Goal: Task Accomplishment & Management: Complete application form

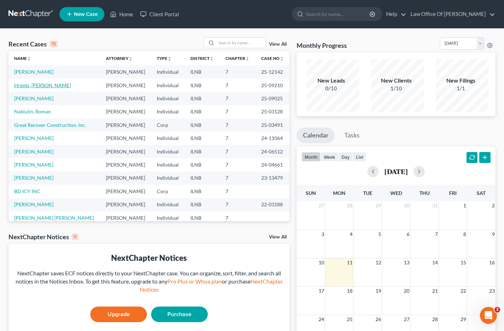
click at [36, 88] on link "Hrents, [PERSON_NAME]" at bounding box center [42, 85] width 57 height 6
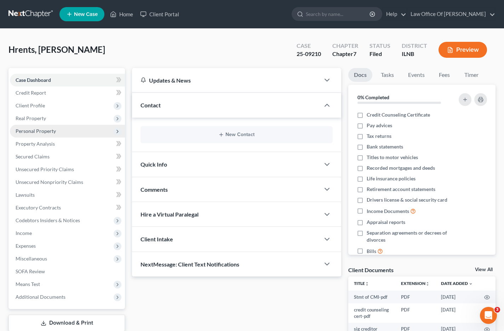
click at [44, 134] on span "Personal Property" at bounding box center [36, 131] width 40 height 6
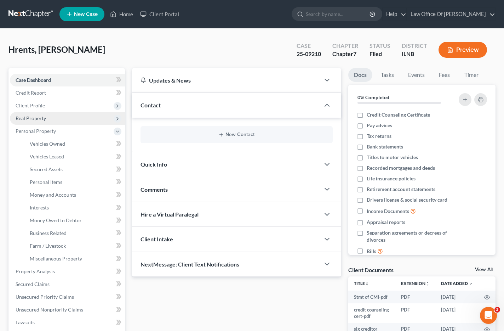
click at [41, 121] on span "Real Property" at bounding box center [31, 118] width 30 height 6
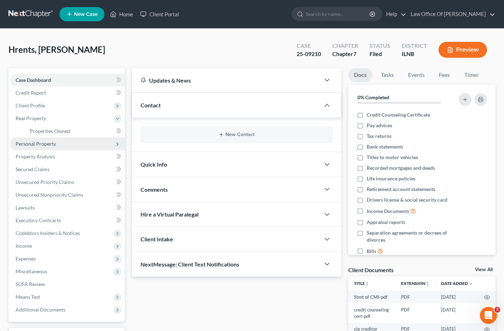
click at [47, 147] on span "Personal Property" at bounding box center [36, 144] width 40 height 6
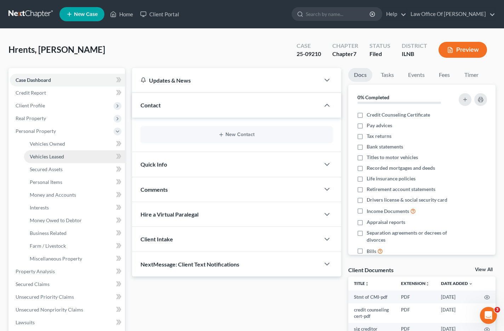
click at [48, 159] on span "Vehicles Leased" at bounding box center [47, 156] width 34 height 6
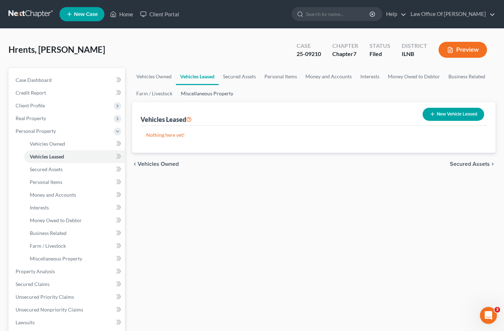
click at [238, 100] on link "Miscellaneous Property" at bounding box center [207, 93] width 61 height 17
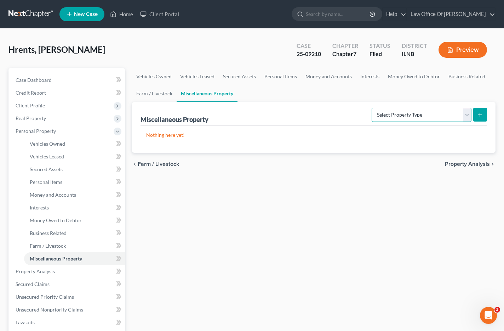
click at [388, 120] on select "Select Property Type Assigned for Creditor Benefit [DATE] Holding for Another N…" at bounding box center [422, 115] width 100 height 14
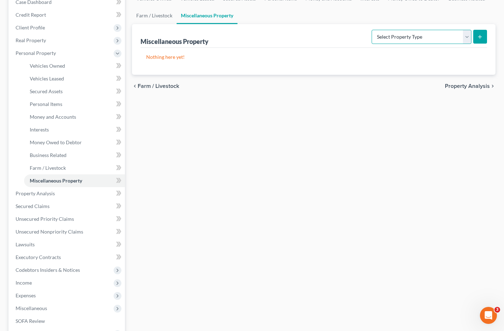
scroll to position [78, 0]
click at [86, 264] on link "Executory Contracts" at bounding box center [67, 257] width 115 height 13
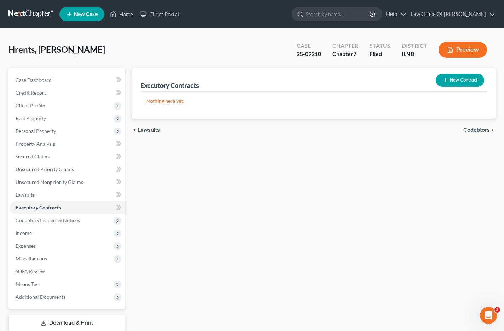
click at [450, 84] on button "New Contract" at bounding box center [460, 80] width 49 height 13
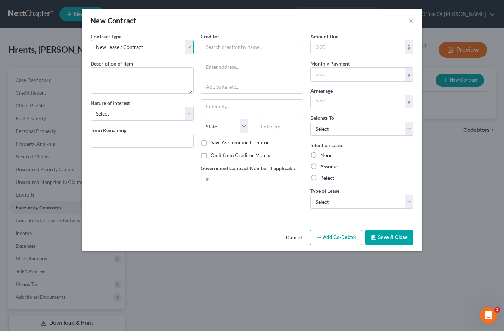
click at [186, 54] on select "New Lease / Contract New Timeshare" at bounding box center [142, 47] width 103 height 14
click at [162, 81] on textarea at bounding box center [142, 80] width 103 height 26
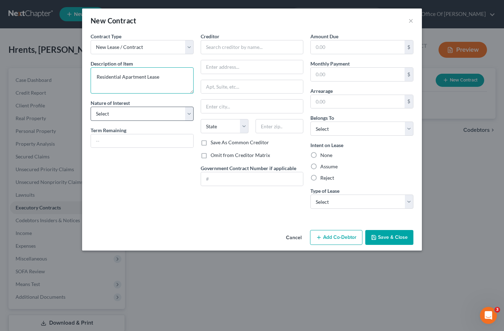
type textarea "Residential Apartment Lease"
click at [177, 121] on select "Select Purchaser Agent Lessor Lessee" at bounding box center [142, 114] width 103 height 14
select select "3"
click at [171, 148] on input "text" at bounding box center [142, 140] width 102 height 13
type input "11 months"
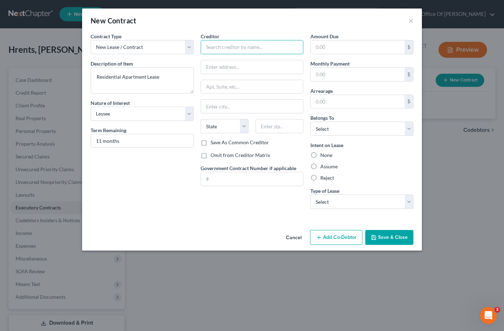
click at [270, 47] on input "text" at bounding box center [252, 47] width 103 height 14
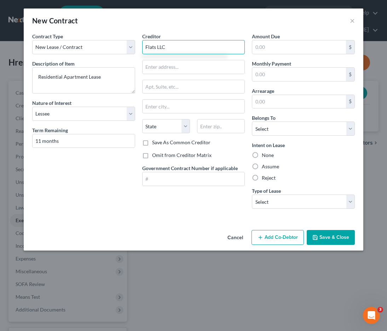
type input "Flats LLC"
type input "151 W [GEOGRAPHIC_DATA]"
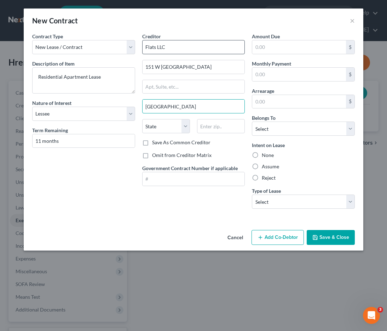
type input "[GEOGRAPHIC_DATA]"
select select "14"
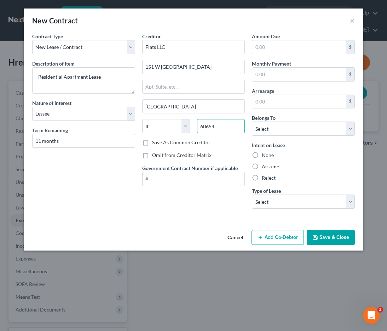
type input "60654"
click at [158, 159] on label "Omit from Creditor Matrix" at bounding box center [181, 155] width 59 height 7
click at [158, 156] on input "Omit from Creditor Matrix" at bounding box center [157, 154] width 5 height 5
checkbox input "true"
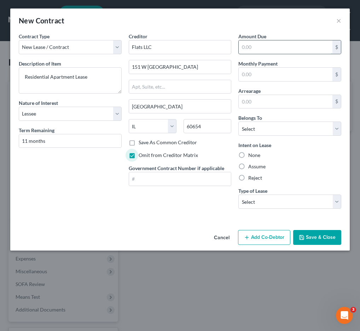
click at [266, 51] on input "text" at bounding box center [286, 46] width 94 height 13
drag, startPoint x: 265, startPoint y: 52, endPoint x: 234, endPoint y: 52, distance: 31.2
click at [233, 52] on div "Contract Type New Lease / Contract New Timeshare Description of non-residential…" at bounding box center [180, 124] width 330 height 182
type input "0.00"
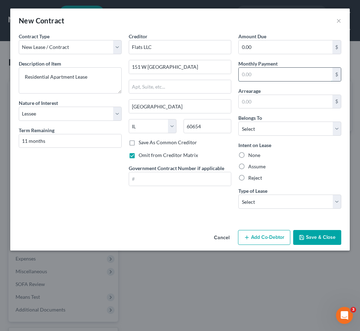
click at [260, 79] on input "text" at bounding box center [286, 74] width 94 height 13
type input "2,250"
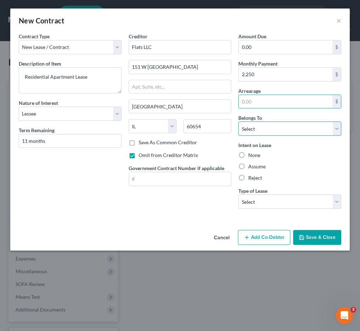
click at [280, 136] on select "Select Debtor 1 Only Debtor 2 Only Debtor 1 And Debtor 2 Only At Least One Of T…" at bounding box center [290, 128] width 103 height 14
click at [274, 108] on input "text" at bounding box center [286, 101] width 94 height 13
click at [283, 108] on input "0" at bounding box center [286, 101] width 94 height 13
type input "0.00"
click at [305, 136] on select "Select Debtor 1 Only Debtor 2 Only Debtor 1 And Debtor 2 Only At Least One Of T…" at bounding box center [290, 128] width 103 height 14
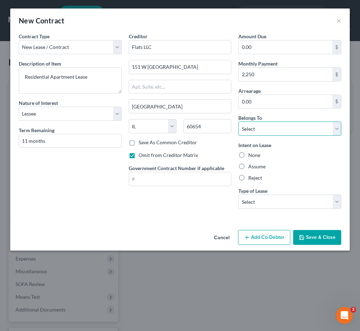
select select "0"
click at [289, 195] on div "Amount Due 0.00 $ Monthly Payment 2,250 $ Arrearage 0.00 $ Belongs To * Select …" at bounding box center [290, 124] width 110 height 182
click at [254, 159] on label "None" at bounding box center [255, 155] width 12 height 7
click at [254, 156] on input "None" at bounding box center [253, 154] width 5 height 5
radio input "true"
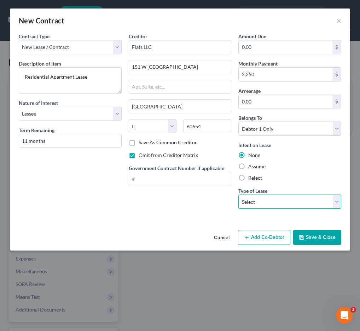
click at [338, 209] on select "Select Real Estate Car Other" at bounding box center [290, 201] width 103 height 14
select select "0"
click at [303, 227] on div "Contract Type New Lease / Contract New Timeshare Description of non-residential…" at bounding box center [180, 130] width 340 height 194
click at [256, 245] on button "Add Co-Debtor" at bounding box center [264, 237] width 52 height 15
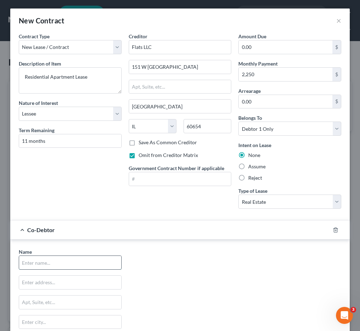
click at [94, 269] on input "text" at bounding box center [70, 262] width 102 height 13
type input "[PERSON_NAME]"
click at [179, 271] on div "Name * [PERSON_NAME] State [US_STATE] AK AR AZ CA CO CT DE DC [GEOGRAPHIC_DATA]…" at bounding box center [180, 314] width 330 height 132
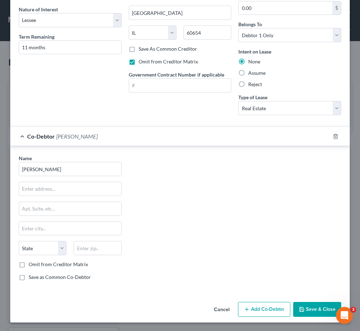
scroll to position [106, 0]
click at [68, 195] on input "text" at bounding box center [70, 188] width 102 height 13
type input "2522 N Artesian"
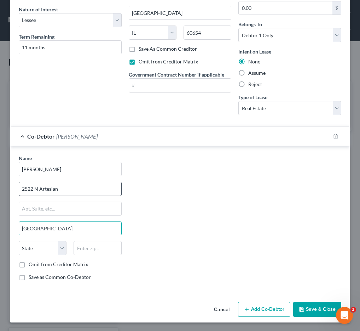
type input "[GEOGRAPHIC_DATA]"
select select "14"
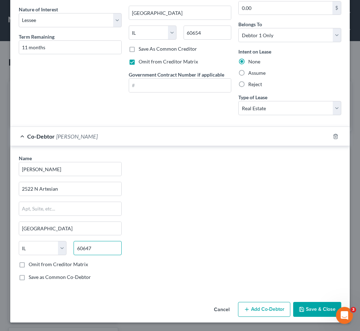
scroll to position [118, 0]
type input "60647"
click at [49, 261] on label "Omit from Creditor Matrix" at bounding box center [58, 264] width 59 height 7
click at [36, 261] on input "Omit from Creditor Matrix" at bounding box center [34, 263] width 5 height 5
checkbox input "true"
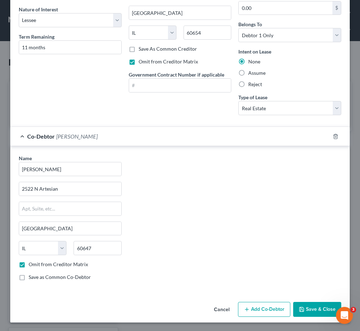
click at [241, 306] on button "Add Co-Debtor" at bounding box center [264, 309] width 52 height 15
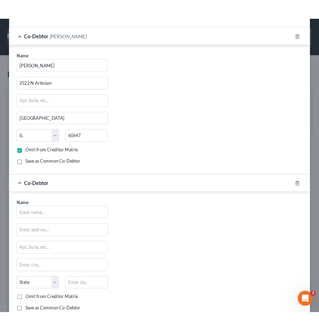
scroll to position [216, 0]
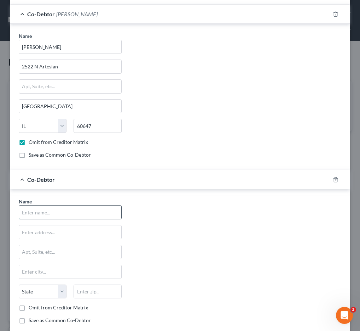
click at [88, 219] on input "text" at bounding box center [70, 211] width 102 height 13
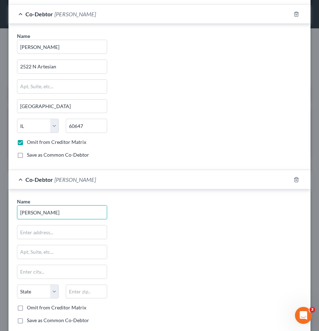
type input "[PERSON_NAME]"
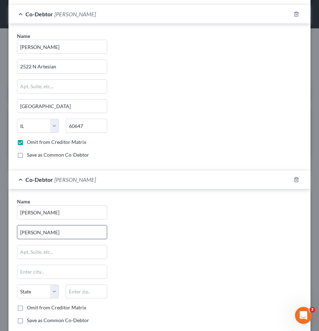
type input "[PERSON_NAME]"
click at [49, 73] on input "2522 N Artesian" at bounding box center [62, 66] width 90 height 13
click at [72, 259] on input "text" at bounding box center [62, 251] width 90 height 13
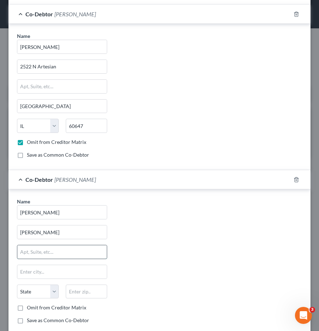
paste input "2522 N Artesian"
type input "2522 N Artesian"
click at [70, 278] on input "text" at bounding box center [62, 271] width 90 height 13
type input "[GEOGRAPHIC_DATA]"
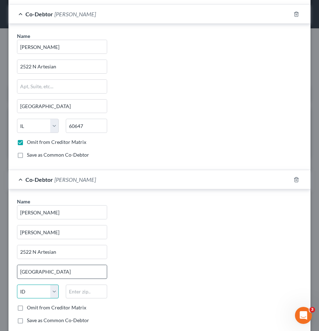
select select "14"
type input "60647"
click at [177, 305] on div "Name * [PERSON_NAME] 2522 N Artesian [GEOGRAPHIC_DATA] [US_STATE] AK AR AZ CA C…" at bounding box center [159, 264] width 292 height 132
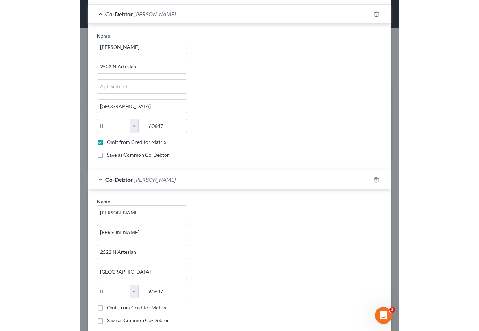
scroll to position [295, 0]
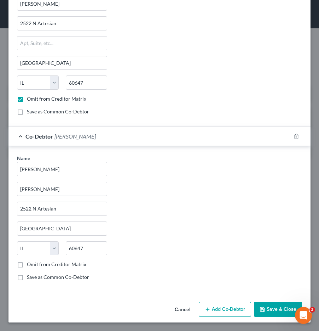
click at [69, 262] on label "Omit from Creditor Matrix" at bounding box center [56, 264] width 59 height 7
click at [34, 262] on input "Omit from Creditor Matrix" at bounding box center [32, 263] width 5 height 5
checkbox input "true"
click at [269, 310] on button "Save & Close" at bounding box center [278, 309] width 48 height 15
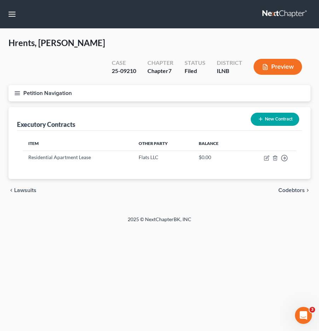
click at [286, 187] on span "Codebtors" at bounding box center [292, 190] width 27 height 6
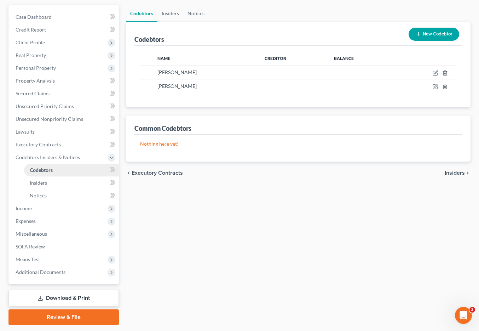
scroll to position [109, 0]
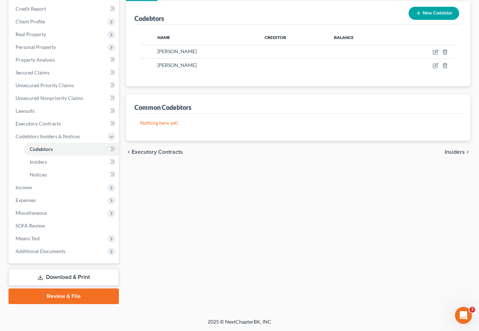
click at [74, 271] on link "Download & Print" at bounding box center [63, 277] width 110 height 17
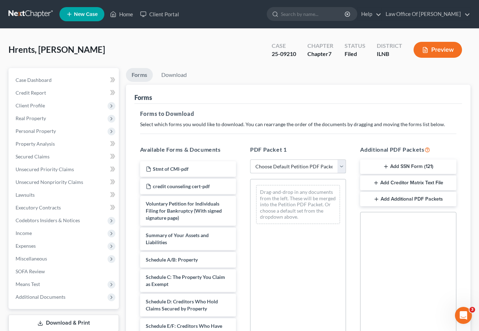
click at [340, 174] on select "Choose Default Petition PDF Packet Complete Bankruptcy Petition (all forms and …" at bounding box center [298, 166] width 96 height 14
select select "2"
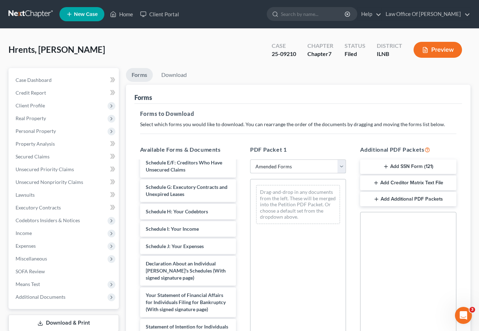
scroll to position [128, 0]
click at [190, 218] on div "Voluntary Petition for Individuals Filing for Bankruptcy (With signed signature…" at bounding box center [188, 252] width 107 height 438
click at [189, 197] on span "Schedule G: Executory Contracts and Unexpired Leases" at bounding box center [187, 190] width 82 height 13
click at [79, 214] on link "Executory Contracts" at bounding box center [64, 207] width 109 height 13
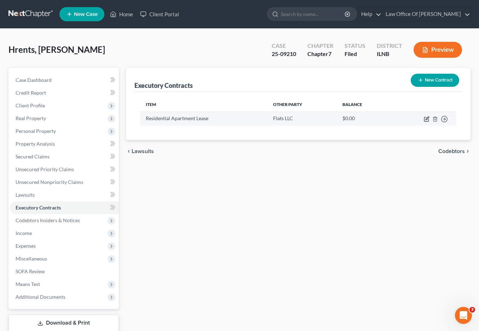
click at [424, 122] on icon "button" at bounding box center [427, 119] width 6 height 6
select select "3"
select select "14"
select select "0"
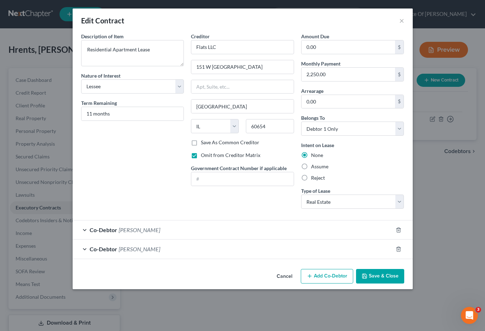
click at [381, 284] on button "Save & Close" at bounding box center [380, 276] width 48 height 15
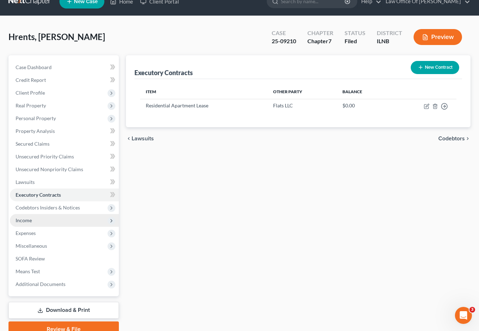
scroll to position [17, 0]
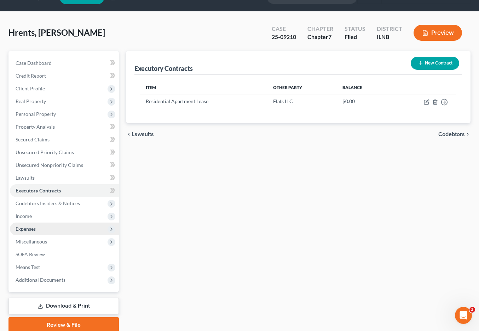
click at [87, 235] on span "Expenses" at bounding box center [64, 228] width 109 height 13
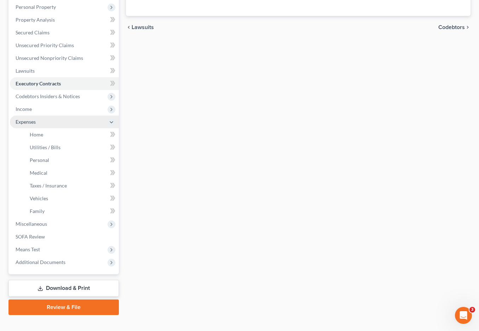
scroll to position [124, 0]
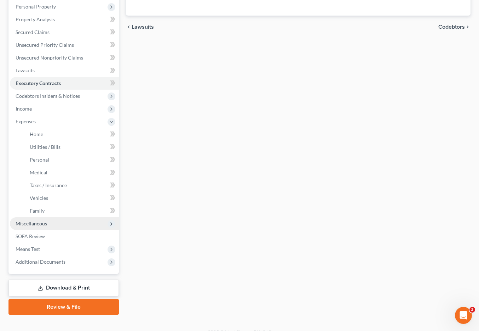
click at [93, 230] on span "Miscellaneous" at bounding box center [64, 223] width 109 height 13
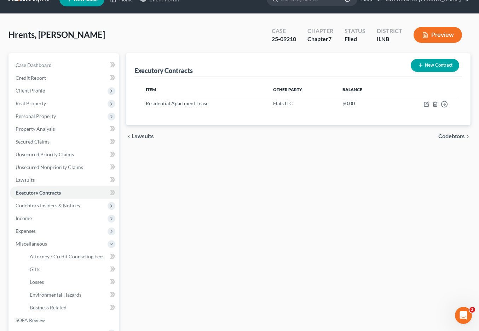
scroll to position [0, 0]
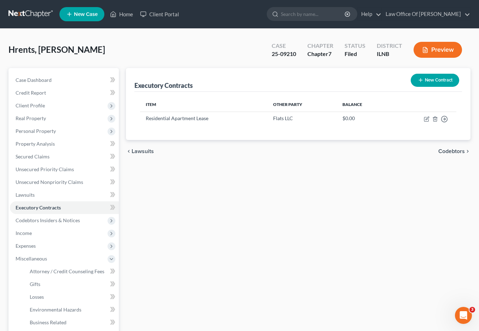
click at [444, 154] on span "Codebtors" at bounding box center [452, 151] width 27 height 6
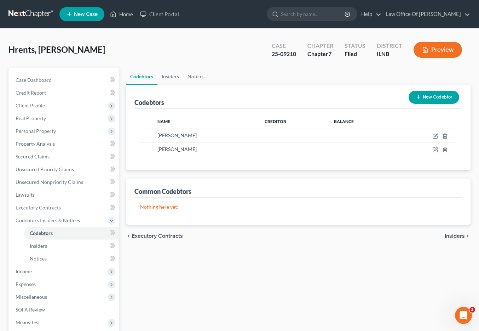
click at [453, 239] on span "Insiders" at bounding box center [455, 236] width 20 height 6
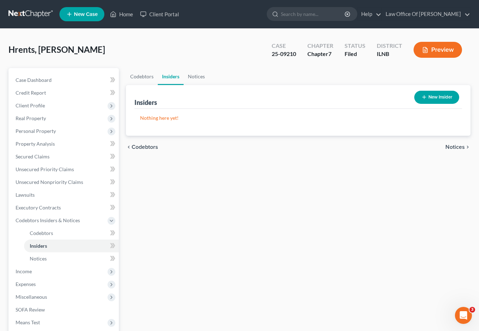
click at [447, 150] on span "Notices" at bounding box center [455, 147] width 19 height 6
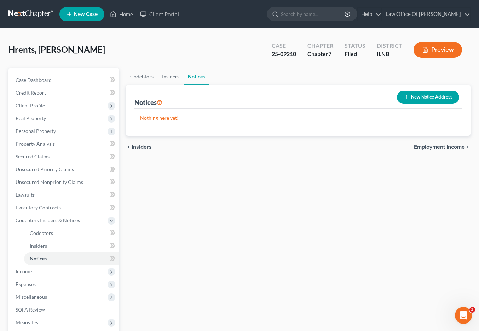
click at [449, 150] on span "Employment Income" at bounding box center [439, 147] width 51 height 6
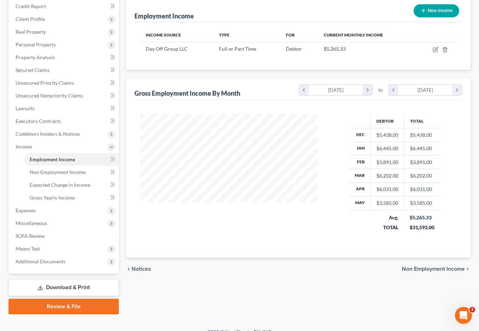
scroll to position [123, 0]
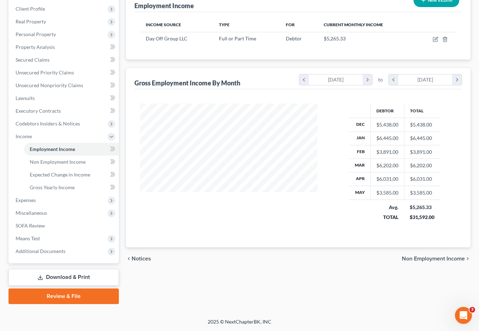
click at [435, 256] on span "Non Employment Income" at bounding box center [433, 259] width 63 height 6
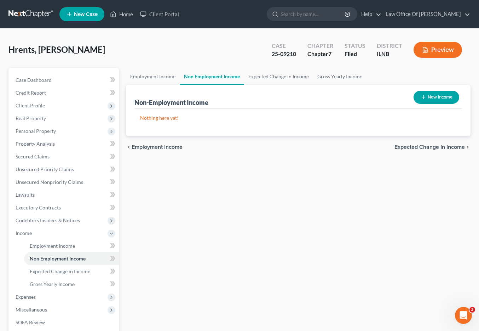
click at [428, 150] on span "Expected Change in Income" at bounding box center [430, 147] width 70 height 6
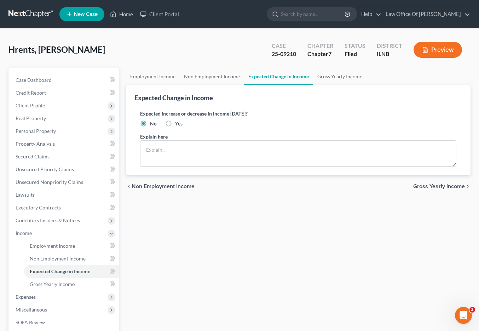
click at [430, 189] on span "Gross Yearly Income" at bounding box center [440, 186] width 52 height 6
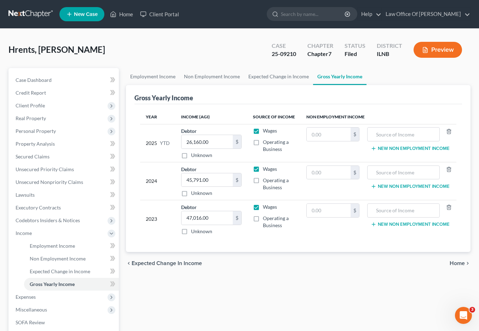
click at [453, 266] on span "Home" at bounding box center [457, 263] width 15 height 6
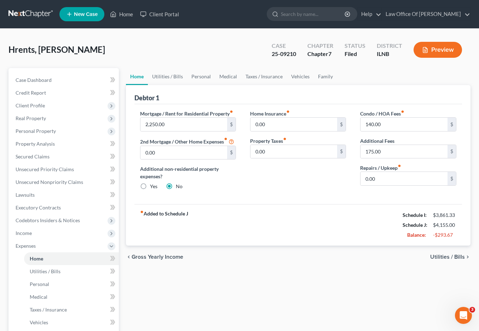
click at [454, 260] on span "Utilities / Bills" at bounding box center [448, 257] width 35 height 6
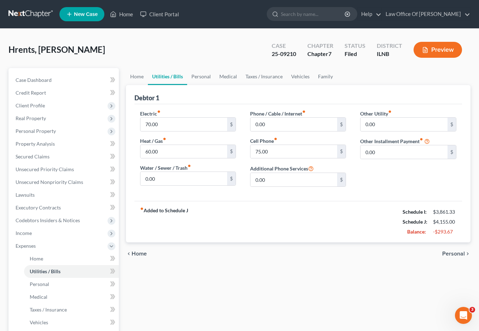
click at [455, 256] on span "Personal" at bounding box center [454, 254] width 23 height 6
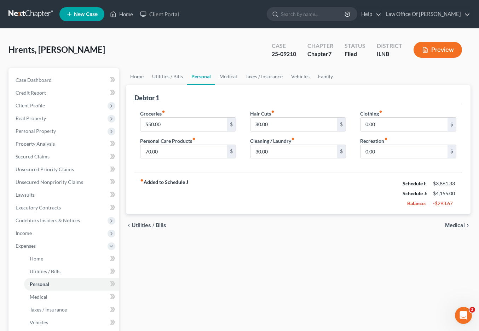
click at [455, 228] on span "Medical" at bounding box center [455, 225] width 20 height 6
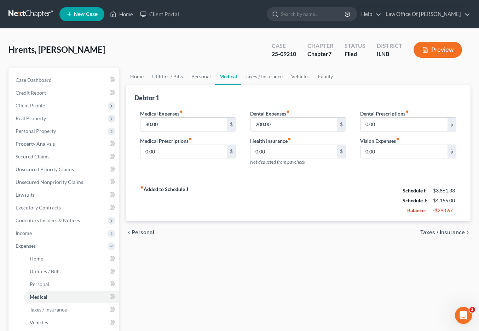
click at [455, 235] on span "Taxes / Insurance" at bounding box center [443, 232] width 45 height 6
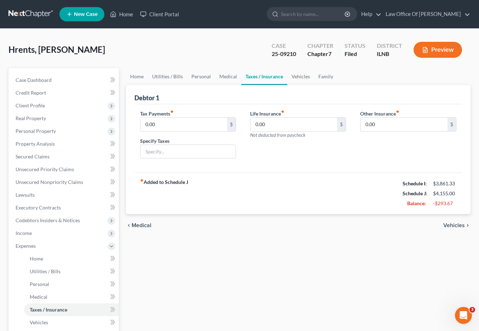
click at [453, 233] on div "chevron_left Medical Vehicles chevron_right" at bounding box center [298, 225] width 345 height 23
click at [453, 228] on span "Vehicles" at bounding box center [455, 225] width 22 height 6
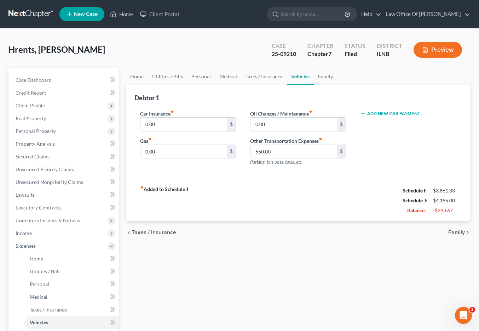
click at [454, 235] on span "Family" at bounding box center [457, 232] width 17 height 6
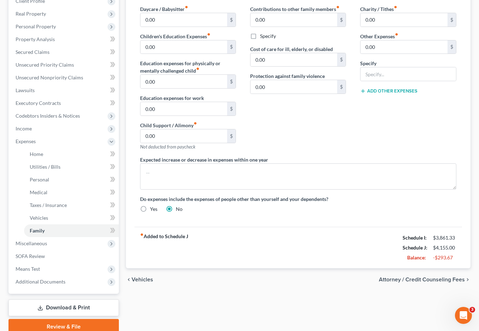
scroll to position [164, 0]
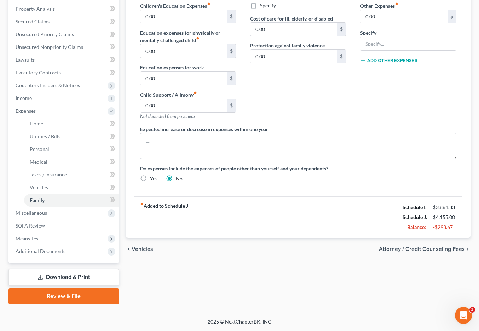
click at [441, 246] on span "Attorney / Credit Counseling Fees" at bounding box center [422, 249] width 86 height 6
select select "0"
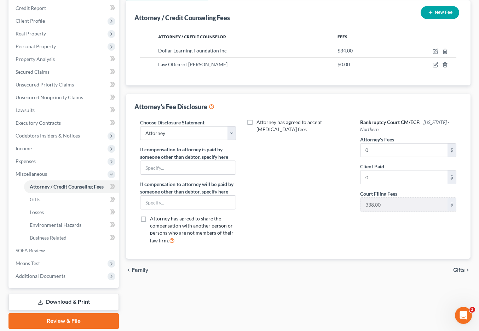
scroll to position [137, 0]
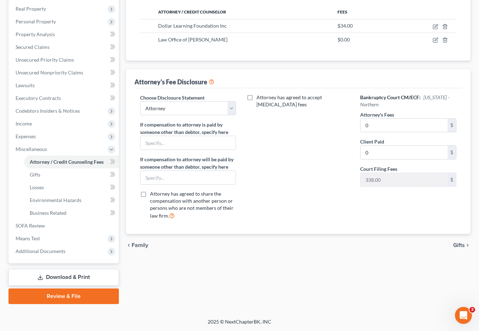
click at [78, 271] on link "Download & Print" at bounding box center [63, 277] width 110 height 17
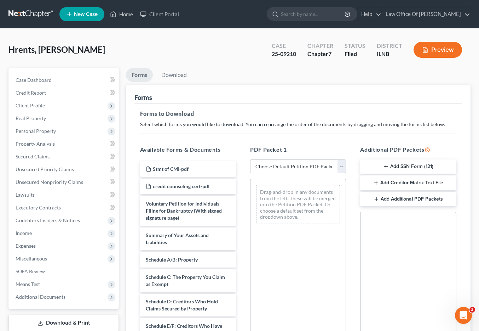
click at [303, 174] on select "Choose Default Petition PDF Packet Complete Bankruptcy Petition (all forms and …" at bounding box center [298, 166] width 96 height 14
select select "2"
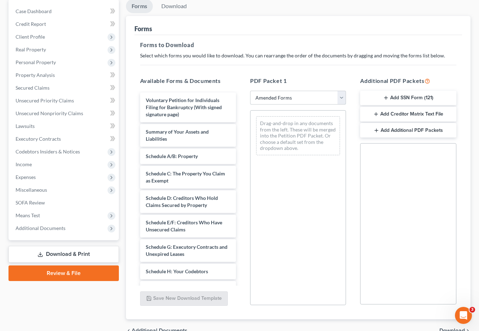
scroll to position [77, 0]
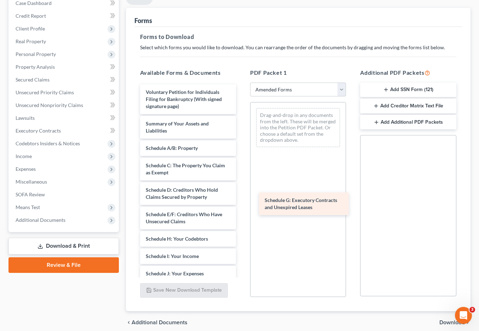
drag, startPoint x: 175, startPoint y: 269, endPoint x: 291, endPoint y: 204, distance: 133.5
click at [242, 204] on div "Schedule G: Executory Contracts and Unexpired Leases Voluntary Petition for Ind…" at bounding box center [188, 291] width 107 height 414
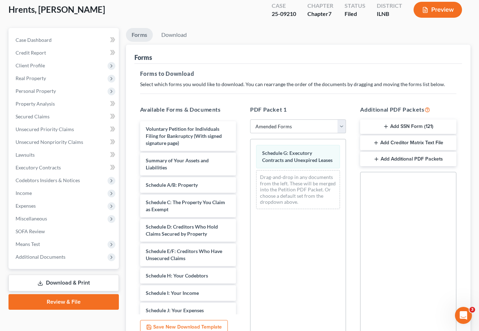
scroll to position [39, 0]
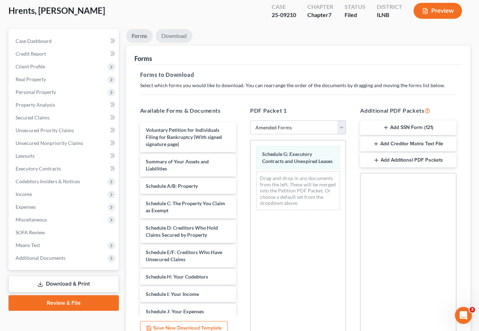
click at [172, 43] on link "Download" at bounding box center [174, 36] width 37 height 14
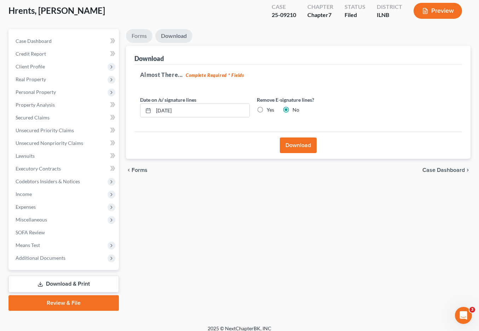
click at [140, 43] on link "Forms" at bounding box center [139, 36] width 27 height 14
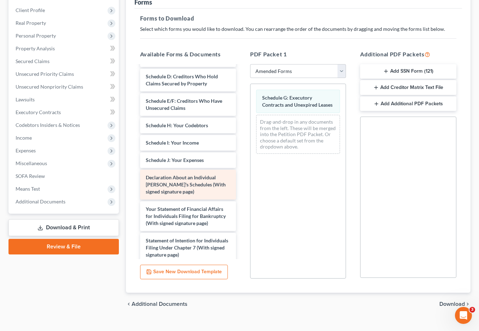
scroll to position [90, 0]
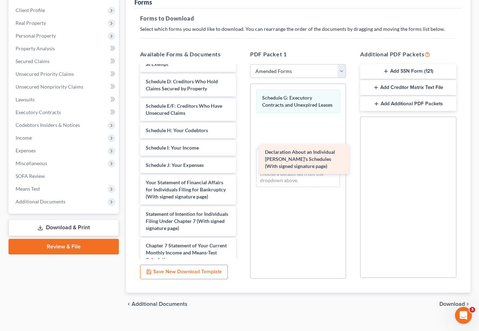
drag, startPoint x: 155, startPoint y: 218, endPoint x: 273, endPoint y: 159, distance: 131.1
click at [242, 159] on div "Declaration About an Individual Debtor's Schedules (With signed signature page)…" at bounding box center [188, 167] width 107 height 382
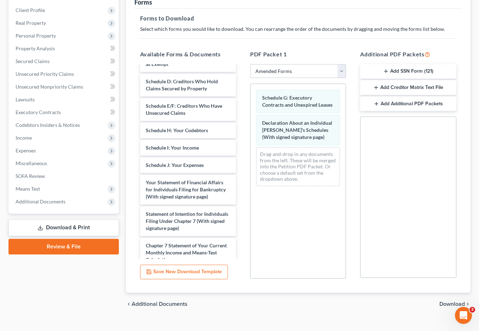
scroll to position [129, 0]
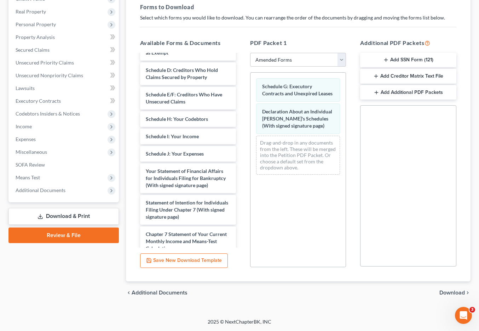
click at [452, 290] on span "Download" at bounding box center [452, 293] width 25 height 6
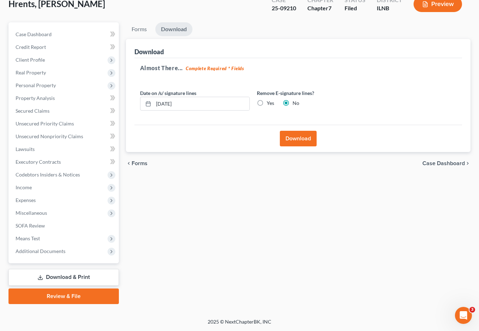
click at [293, 131] on button "Download" at bounding box center [298, 139] width 37 height 16
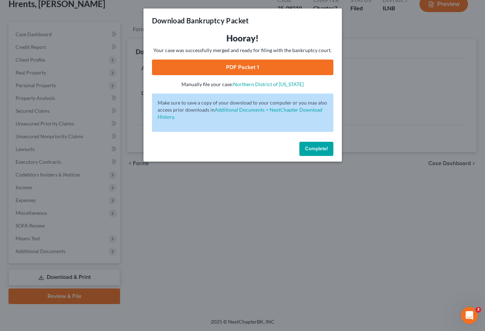
click at [254, 69] on link "PDF Packet 1" at bounding box center [242, 67] width 181 height 16
click at [322, 152] on span "Complete!" at bounding box center [316, 149] width 23 height 6
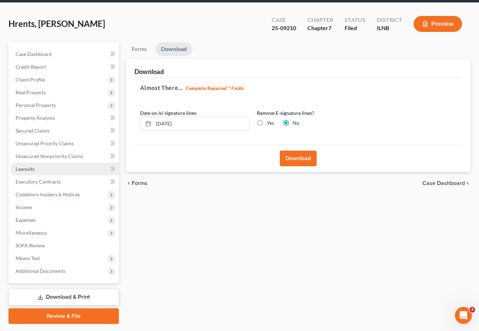
scroll to position [17, 0]
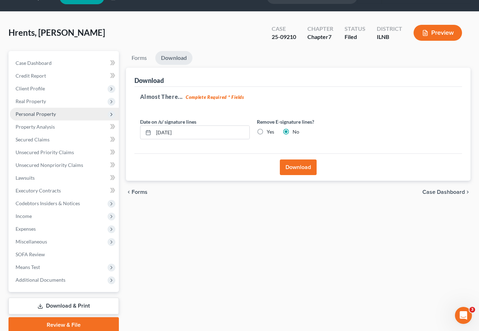
click at [51, 117] on span "Personal Property" at bounding box center [36, 114] width 40 height 6
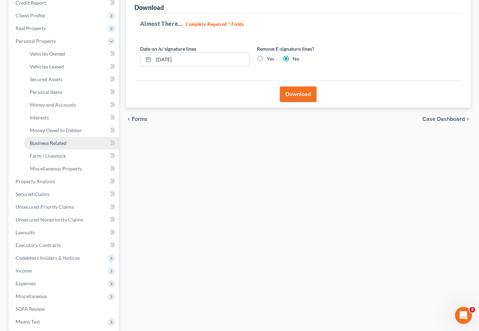
scroll to position [92, 0]
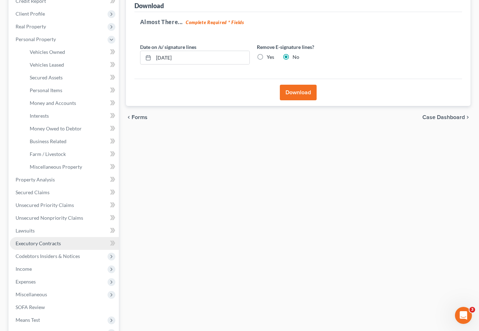
click at [66, 250] on link "Executory Contracts" at bounding box center [64, 243] width 109 height 13
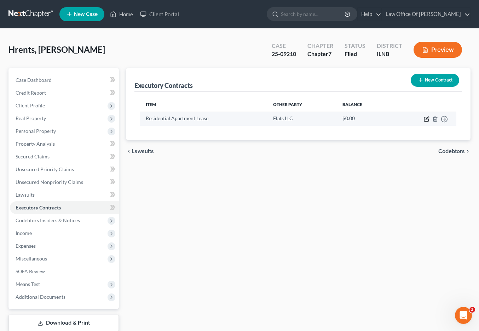
click at [424, 122] on icon "button" at bounding box center [427, 119] width 6 height 6
select select "3"
select select "14"
select select "0"
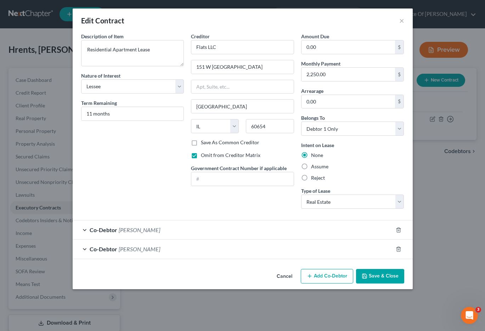
click at [201, 159] on label "Omit from Creditor Matrix" at bounding box center [230, 155] width 59 height 7
click at [204, 156] on input "Omit from Creditor Matrix" at bounding box center [206, 154] width 5 height 5
checkbox input "false"
click at [376, 284] on button "Save & Close" at bounding box center [380, 276] width 48 height 15
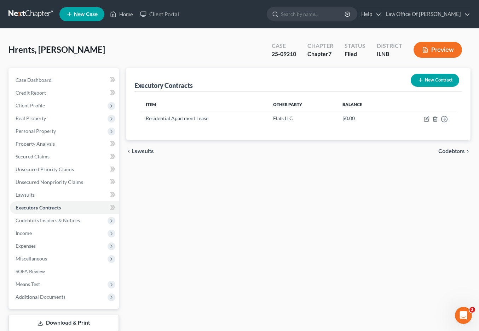
scroll to position [69, 0]
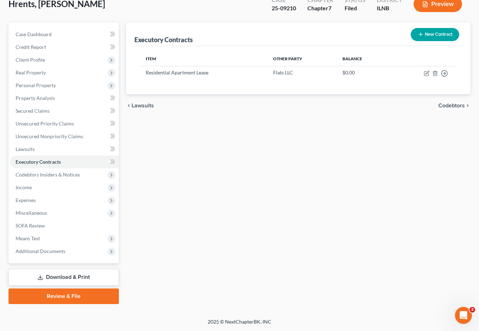
click at [76, 276] on link "Download & Print" at bounding box center [63, 277] width 110 height 17
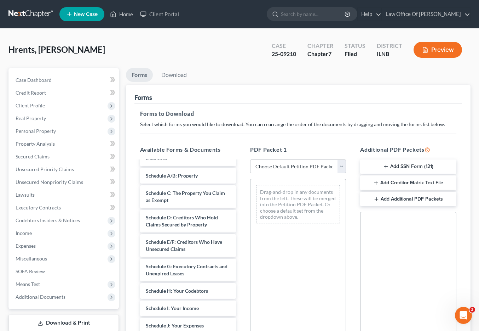
scroll to position [86, 0]
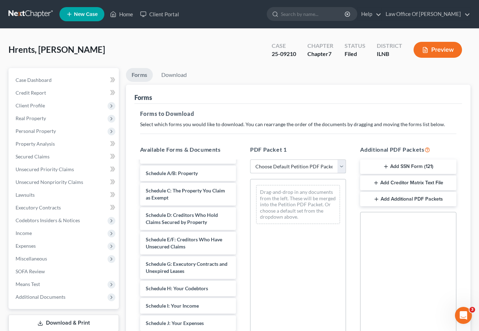
click at [342, 174] on select "Choose Default Petition PDF Packet Complete Bankruptcy Petition (all forms and …" at bounding box center [298, 166] width 96 height 14
select select "2"
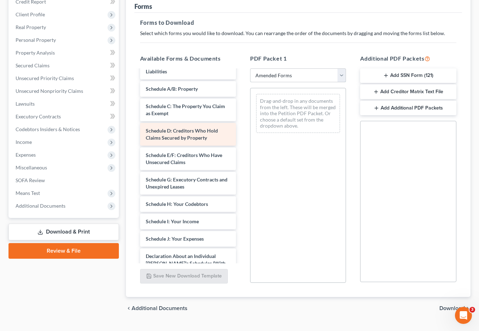
scroll to position [46, 0]
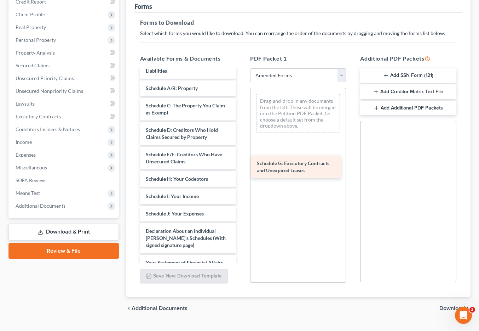
drag, startPoint x: 182, startPoint y: 204, endPoint x: 292, endPoint y: 163, distance: 117.5
click at [242, 163] on div "Schedule G: Executory Contracts and Unexpired Leases Voluntary Petition for Ind…" at bounding box center [188, 231] width 107 height 414
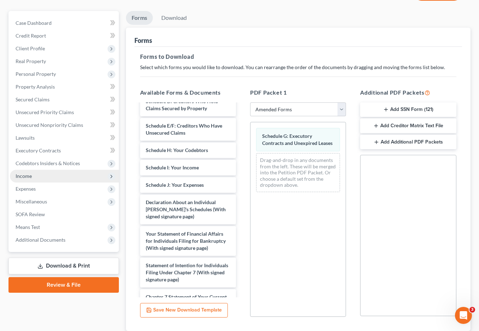
scroll to position [61, 0]
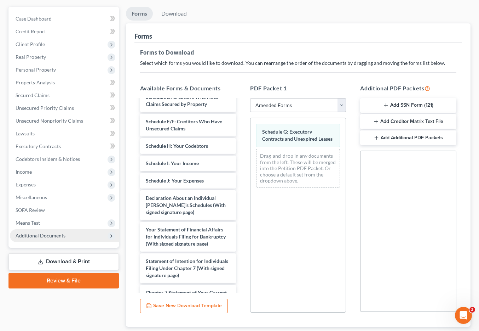
click at [54, 238] on span "Additional Documents" at bounding box center [41, 235] width 50 height 6
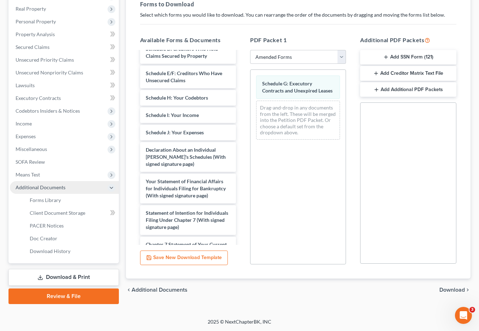
scroll to position [137, 0]
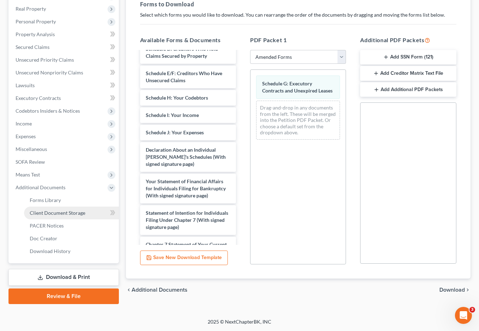
click at [60, 210] on span "Client Document Storage" at bounding box center [58, 213] width 56 height 6
select select "15"
select select "12"
select select "13"
select select "11"
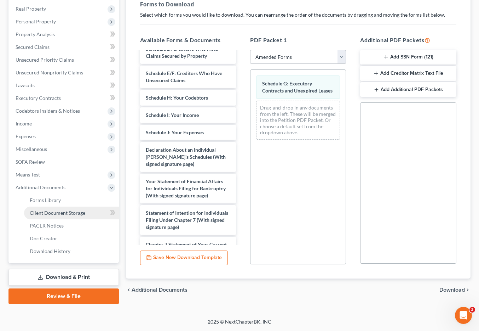
select select "14"
select select "0"
select select "5"
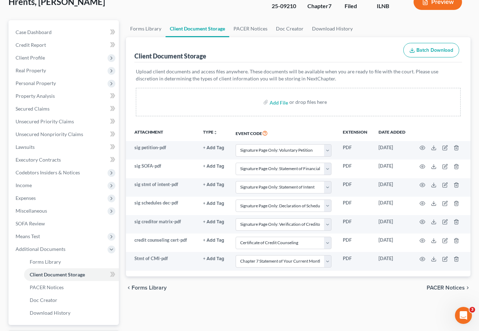
scroll to position [49, 0]
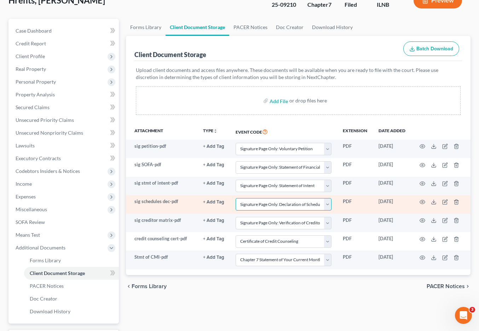
click at [322, 210] on select "Select Event Certificate of Credit Counseling Chapter 13 Calculation of Your Di…" at bounding box center [284, 204] width 96 height 12
click at [457, 205] on icon "button" at bounding box center [457, 202] width 6 height 6
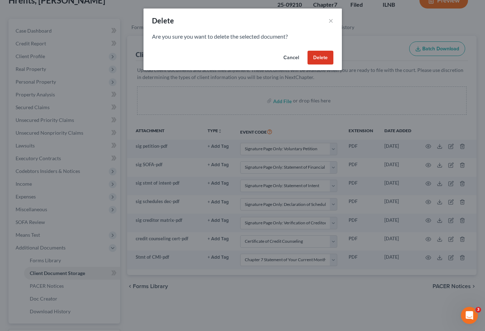
click at [325, 62] on button "Delete" at bounding box center [320, 58] width 26 height 14
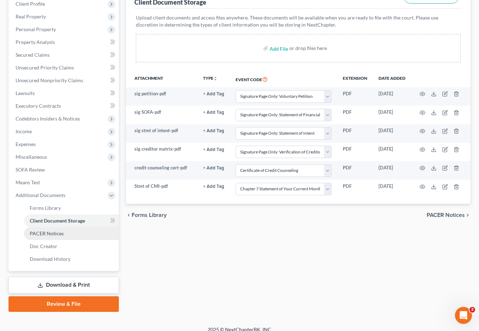
scroll to position [137, 0]
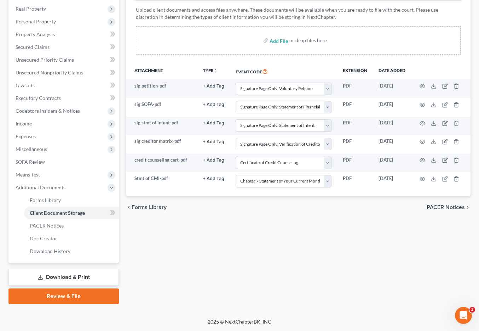
click at [79, 277] on link "Download & Print" at bounding box center [63, 277] width 110 height 17
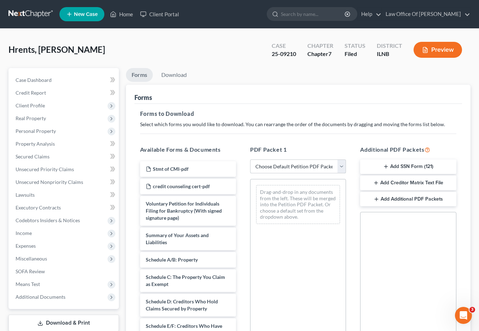
click at [289, 174] on select "Choose Default Petition PDF Packet Complete Bankruptcy Petition (all forms and …" at bounding box center [298, 166] width 96 height 14
select select "2"
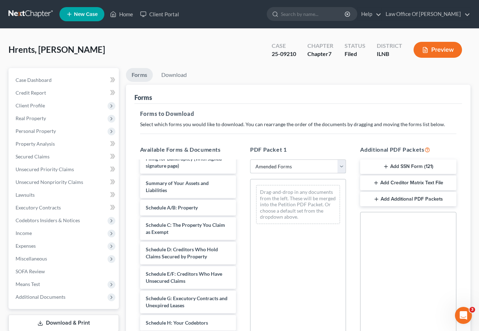
scroll to position [58, 0]
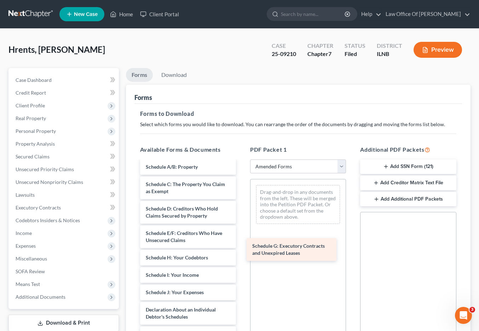
drag, startPoint x: 198, startPoint y: 286, endPoint x: 303, endPoint y: 247, distance: 112.4
click at [242, 246] on div "Schedule G: Executory Contracts and Unexpired Leases Voluntary Petition for Ind…" at bounding box center [188, 306] width 107 height 407
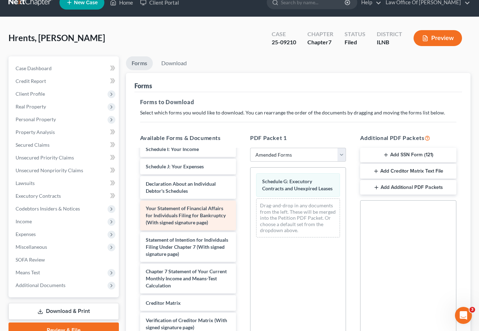
scroll to position [165, 0]
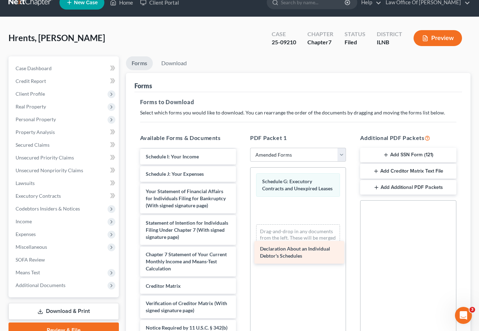
drag, startPoint x: 178, startPoint y: 222, endPoint x: 292, endPoint y: 251, distance: 117.0
click at [242, 251] on div "Declaration About an Individual Debtor's Schedules Voluntary Petition for Indiv…" at bounding box center [188, 176] width 107 height 382
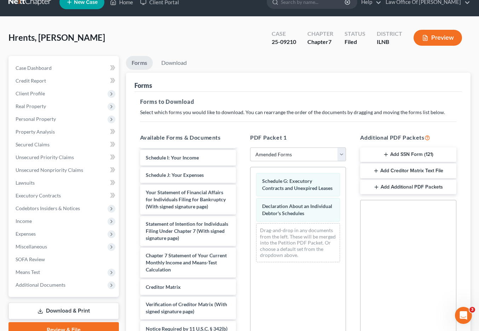
scroll to position [12, 0]
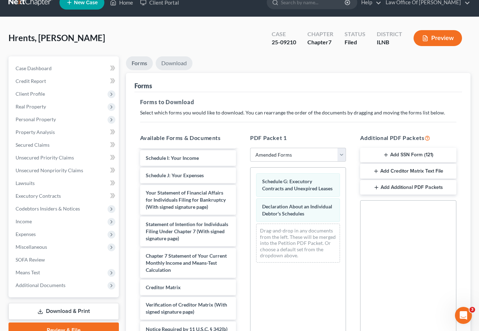
click at [183, 70] on link "Download" at bounding box center [174, 63] width 37 height 14
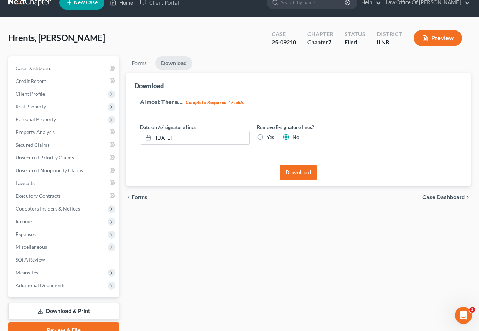
click at [294, 180] on button "Download" at bounding box center [298, 173] width 37 height 16
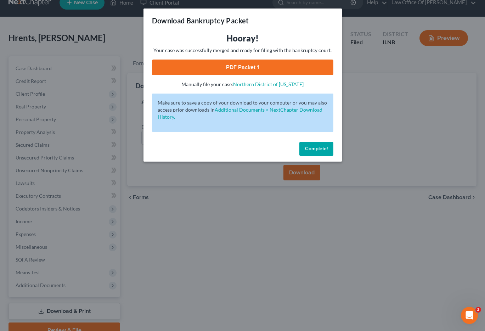
click at [243, 73] on link "PDF Packet 1" at bounding box center [242, 67] width 181 height 16
click at [331, 156] on button "Complete!" at bounding box center [316, 149] width 34 height 14
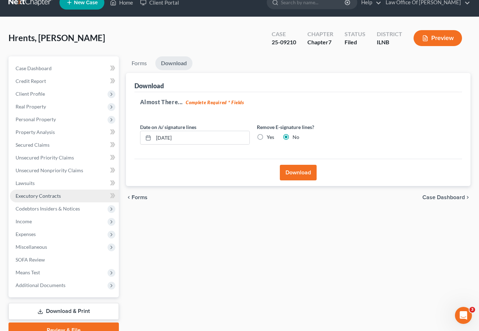
click at [61, 199] on span "Executory Contracts" at bounding box center [38, 196] width 45 height 6
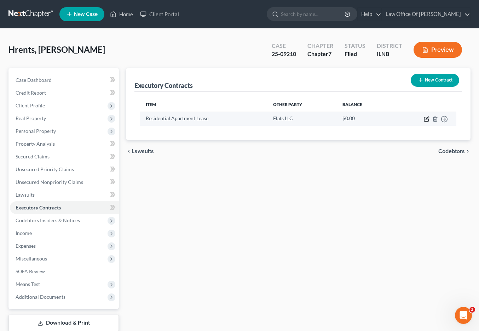
click at [424, 122] on icon "button" at bounding box center [427, 119] width 6 height 6
select select "3"
select select "14"
select select "0"
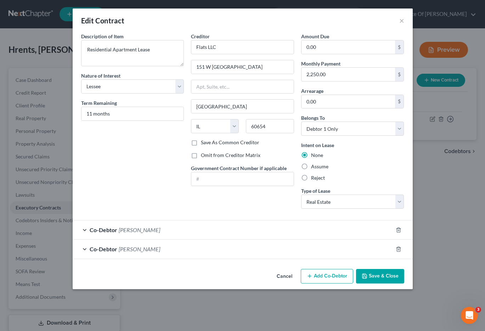
click at [157, 239] on div "Co-Debtor [PERSON_NAME]" at bounding box center [233, 229] width 320 height 19
